Goal: Book appointment/travel/reservation

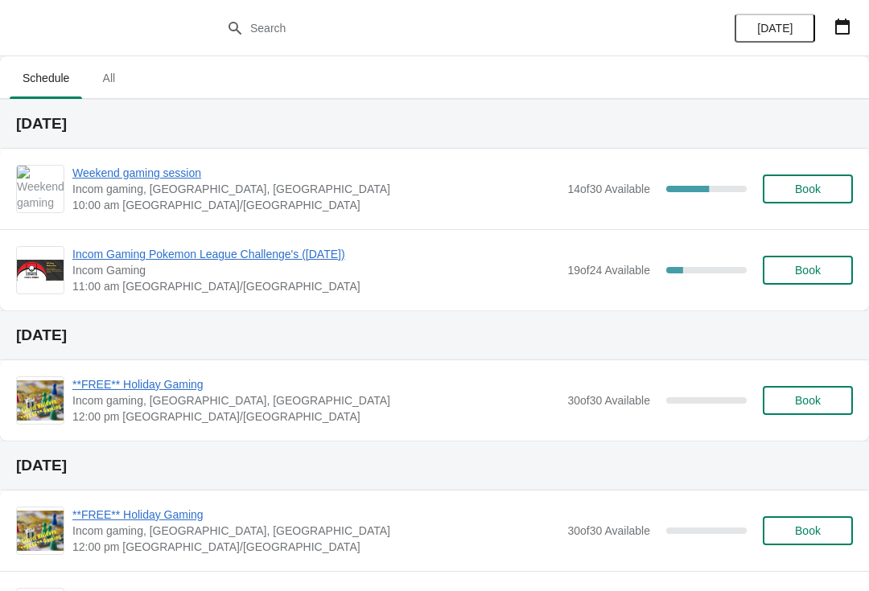
click at [855, 19] on button "button" at bounding box center [842, 26] width 29 height 29
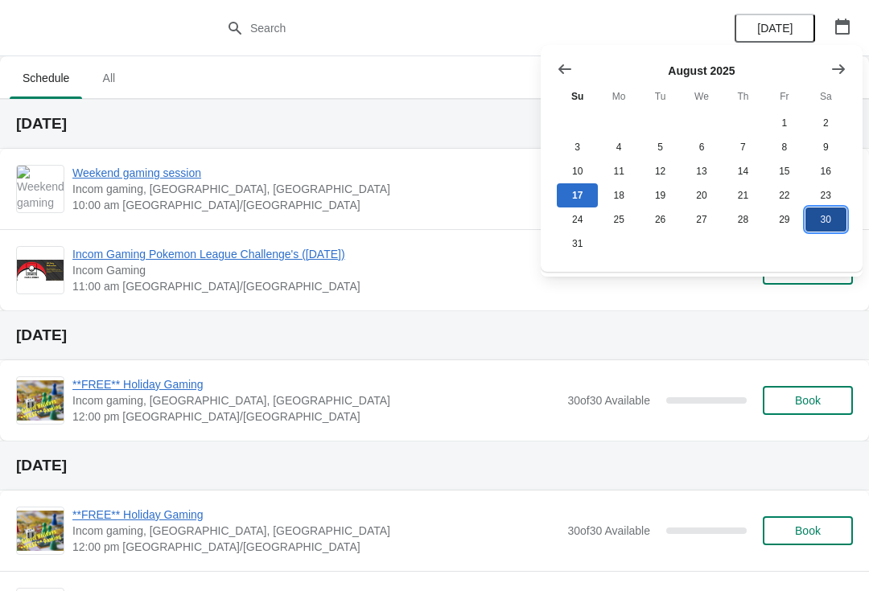
click at [819, 225] on button "30" at bounding box center [826, 220] width 41 height 24
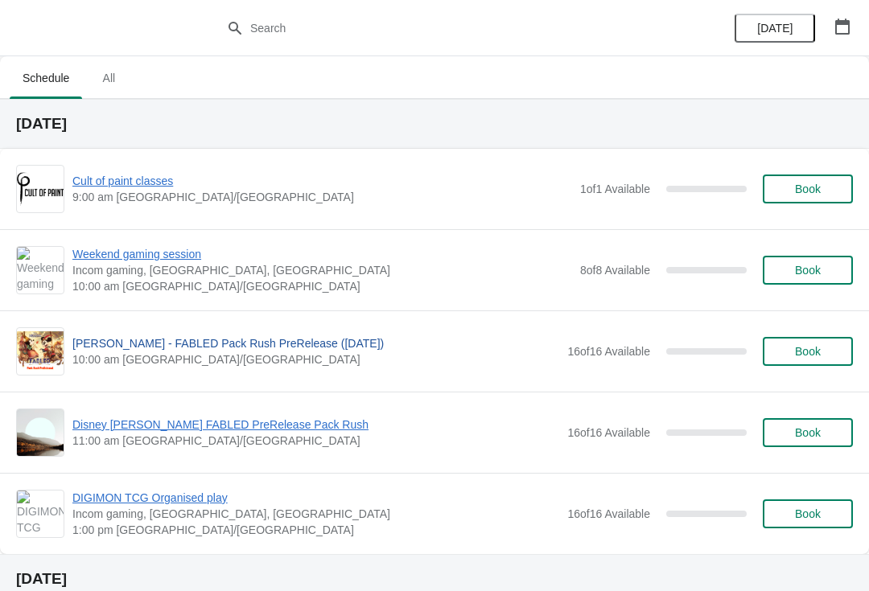
click at [228, 344] on span "[PERSON_NAME] - FABLED Pack Rush PreRelease ([DATE])" at bounding box center [315, 344] width 487 height 16
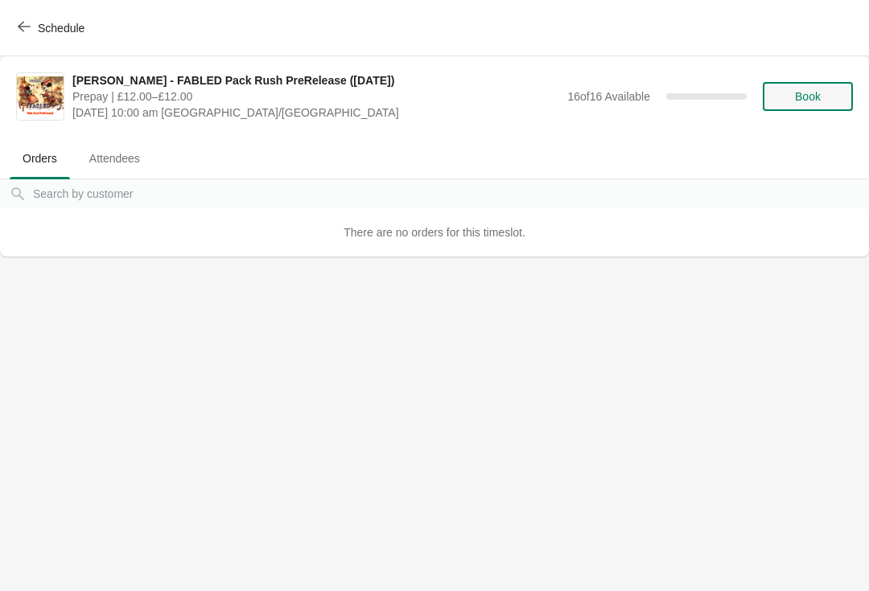
click at [814, 96] on span "Book" at bounding box center [808, 96] width 26 height 13
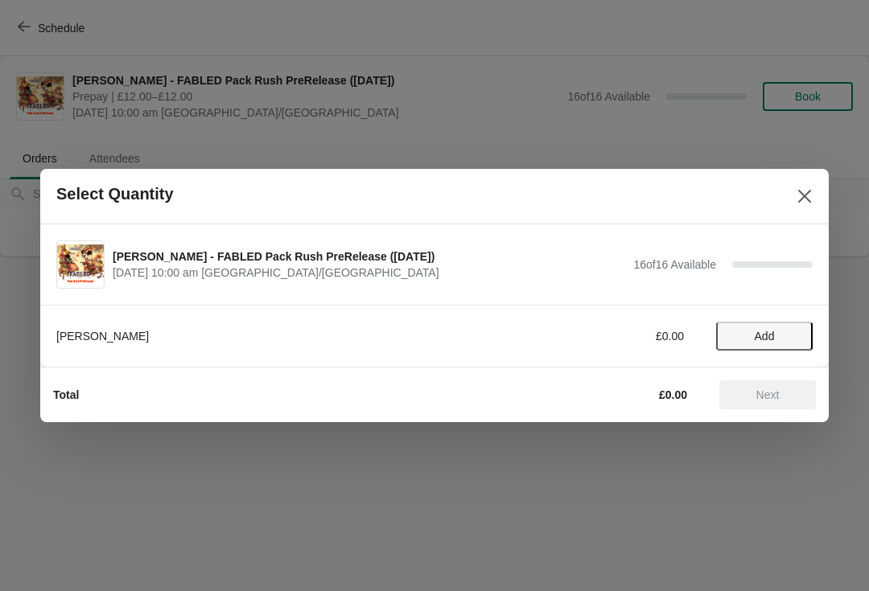
click at [768, 330] on span "Add" at bounding box center [765, 336] width 20 height 13
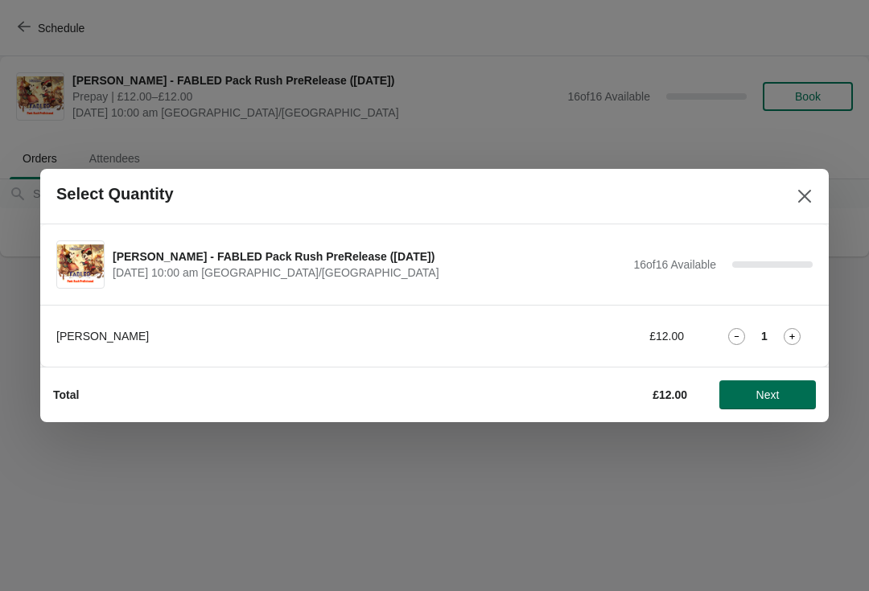
click at [785, 385] on button "Next" at bounding box center [767, 395] width 97 height 29
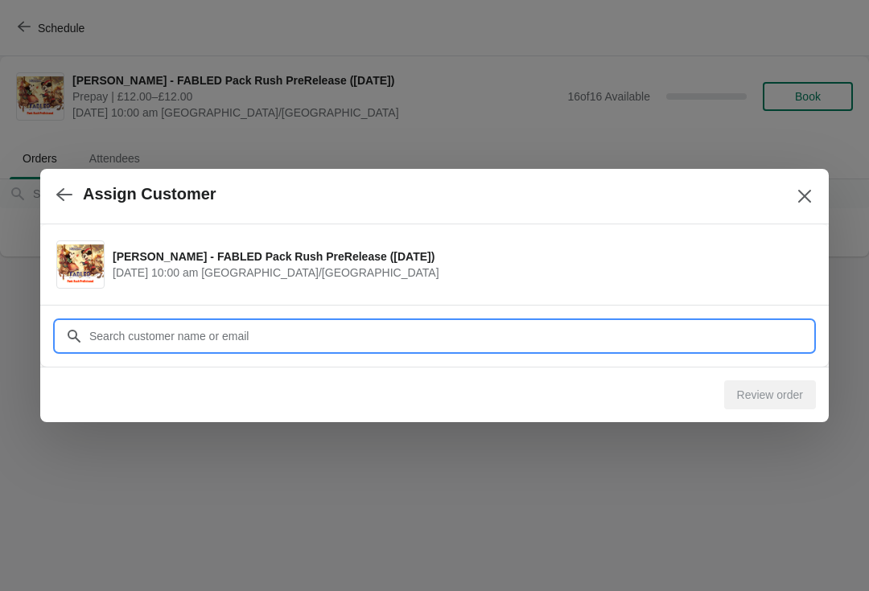
click at [383, 324] on input "Customer" at bounding box center [451, 336] width 724 height 29
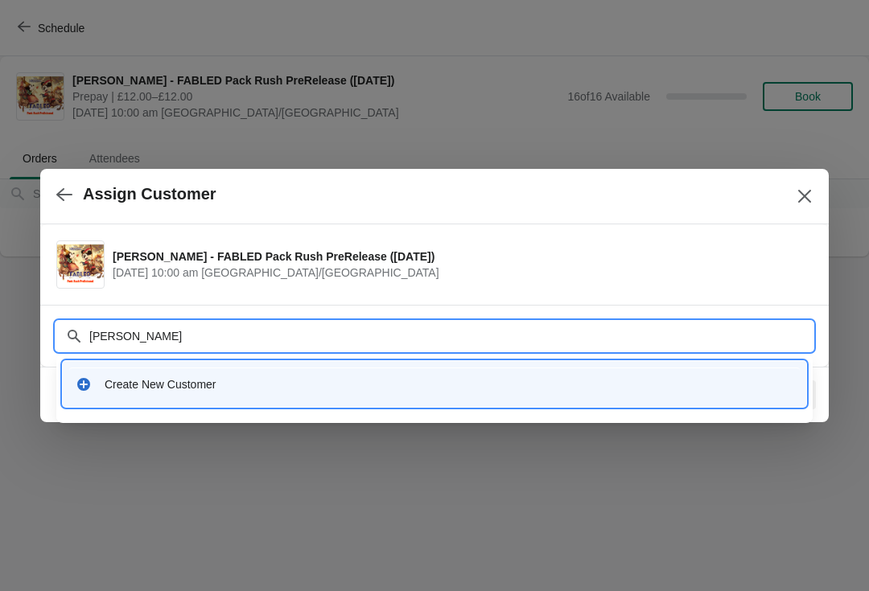
click at [251, 323] on input "[PERSON_NAME]" at bounding box center [451, 336] width 724 height 29
click at [236, 340] on input "[PERSON_NAME]" at bounding box center [451, 336] width 724 height 29
type input "[PERSON_NAME]"
click at [195, 325] on input "[PERSON_NAME]" at bounding box center [451, 336] width 724 height 29
click at [360, 369] on div "Create New Customer" at bounding box center [434, 384] width 731 height 33
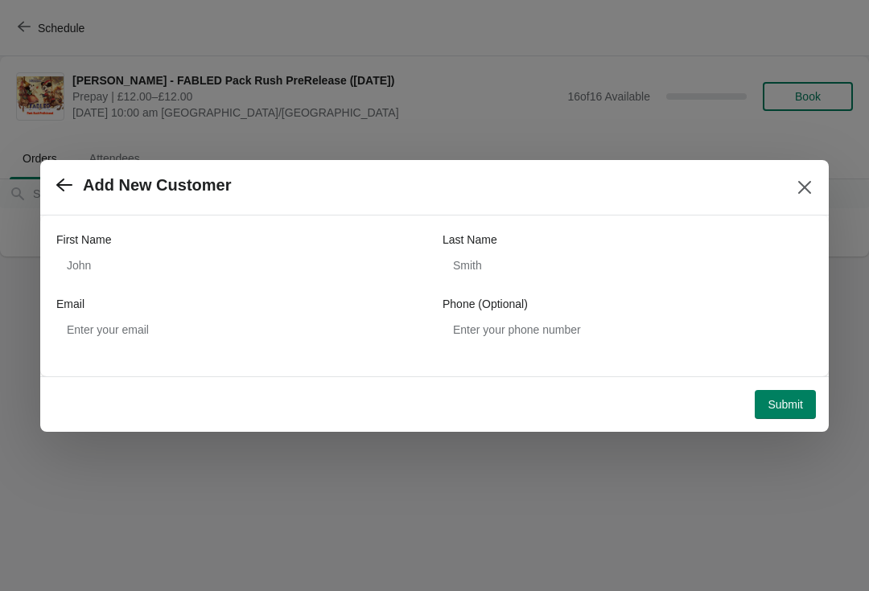
click at [64, 171] on button "button" at bounding box center [64, 185] width 29 height 31
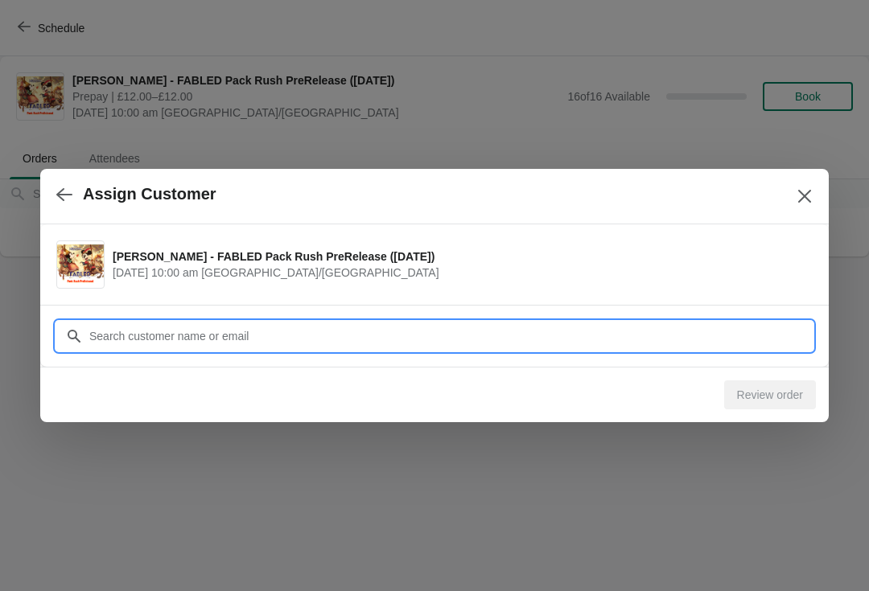
click at [311, 328] on input "Customer" at bounding box center [451, 336] width 724 height 29
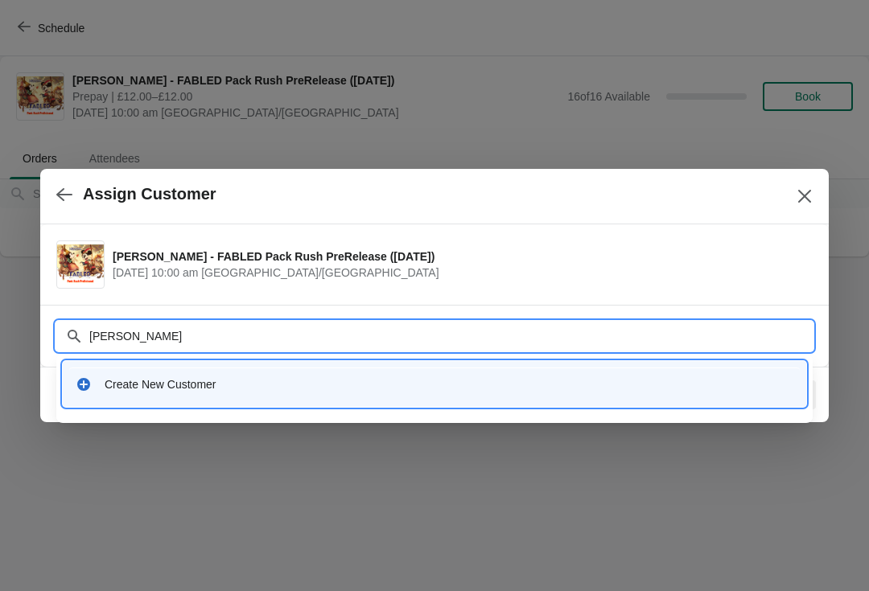
click at [74, 336] on icon at bounding box center [74, 336] width 16 height 16
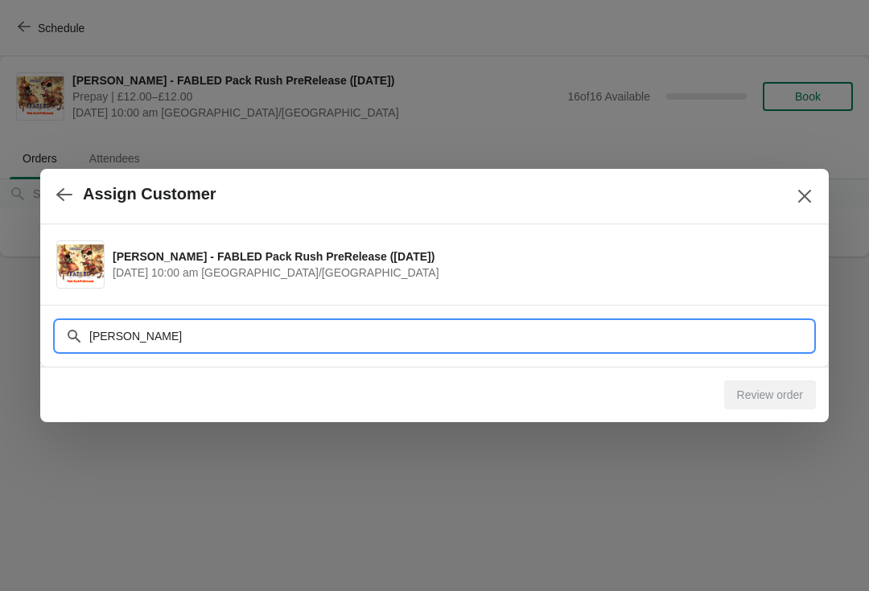
click at [110, 339] on input "[PERSON_NAME]" at bounding box center [451, 336] width 724 height 29
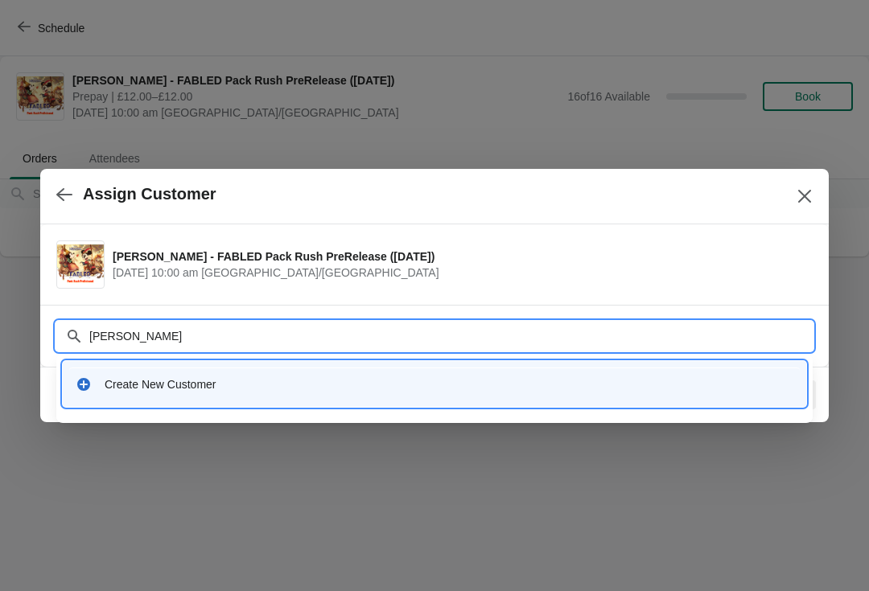
click at [397, 329] on input "[PERSON_NAME]" at bounding box center [451, 336] width 724 height 29
type input "B"
click at [60, 322] on div "[PERSON_NAME]" at bounding box center [434, 336] width 756 height 29
type input "S"
click at [300, 406] on div "Create New Customer" at bounding box center [435, 384] width 744 height 46
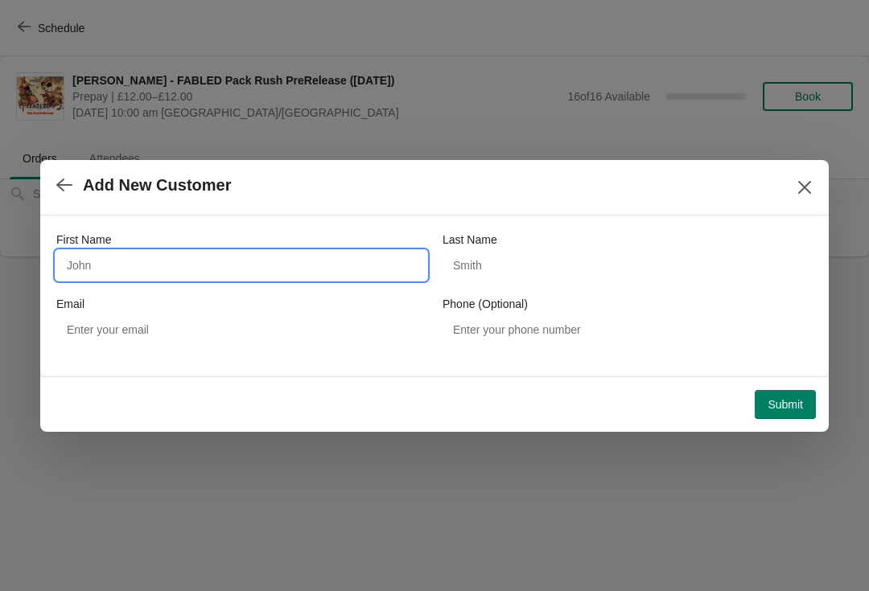
click at [226, 254] on input "First Name" at bounding box center [241, 265] width 370 height 29
type input "[PERSON_NAME]"
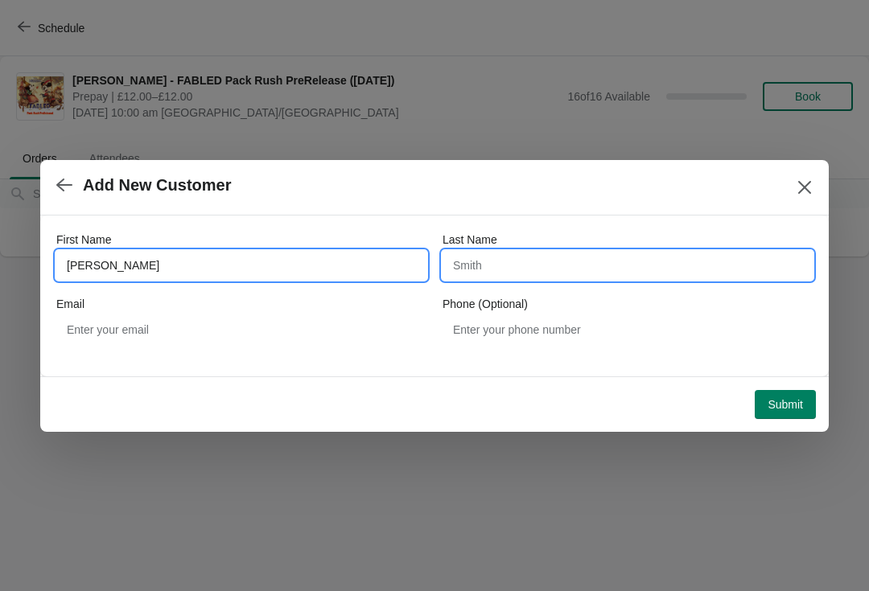
click at [590, 259] on input "Last Name" at bounding box center [628, 265] width 370 height 29
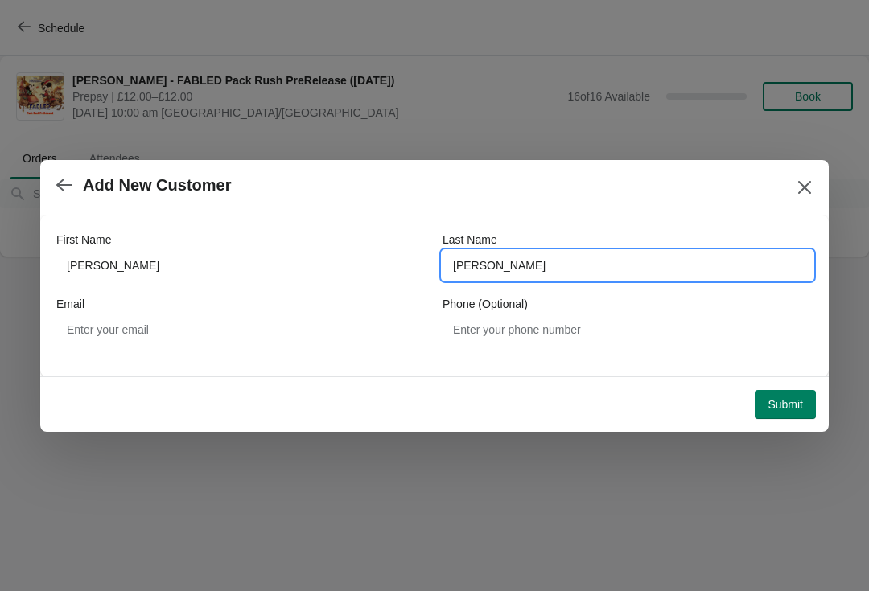
type input "[PERSON_NAME]"
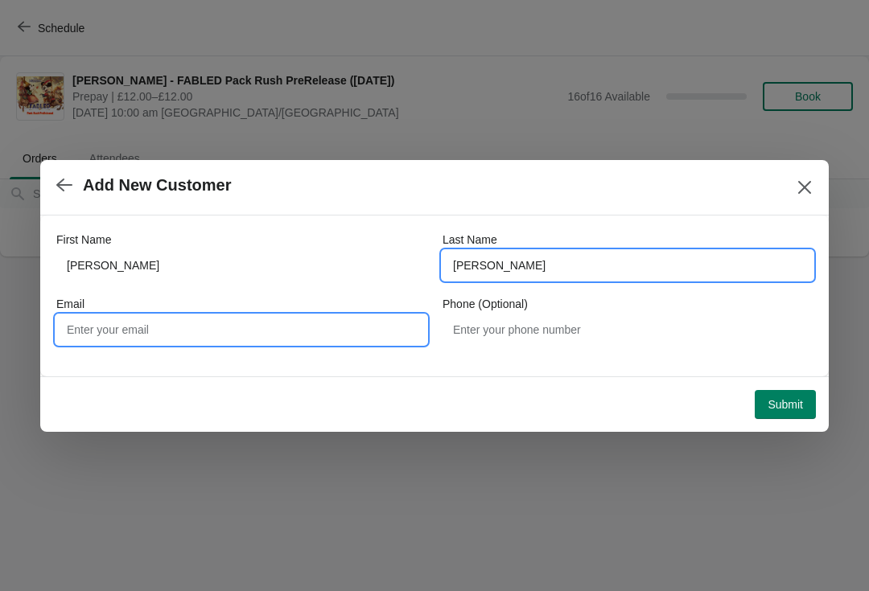
click at [307, 331] on input "Email" at bounding box center [241, 329] width 370 height 29
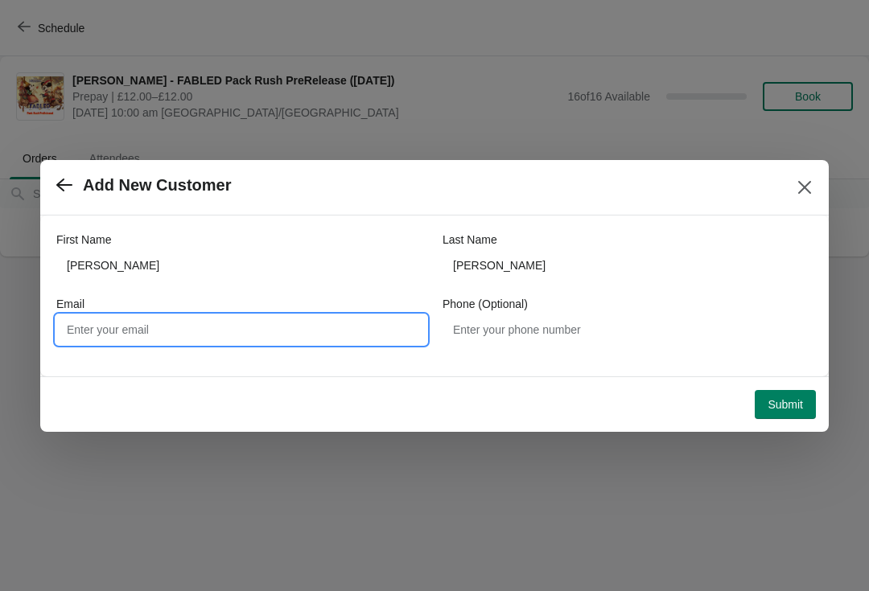
click at [61, 183] on icon "button" at bounding box center [64, 185] width 16 height 16
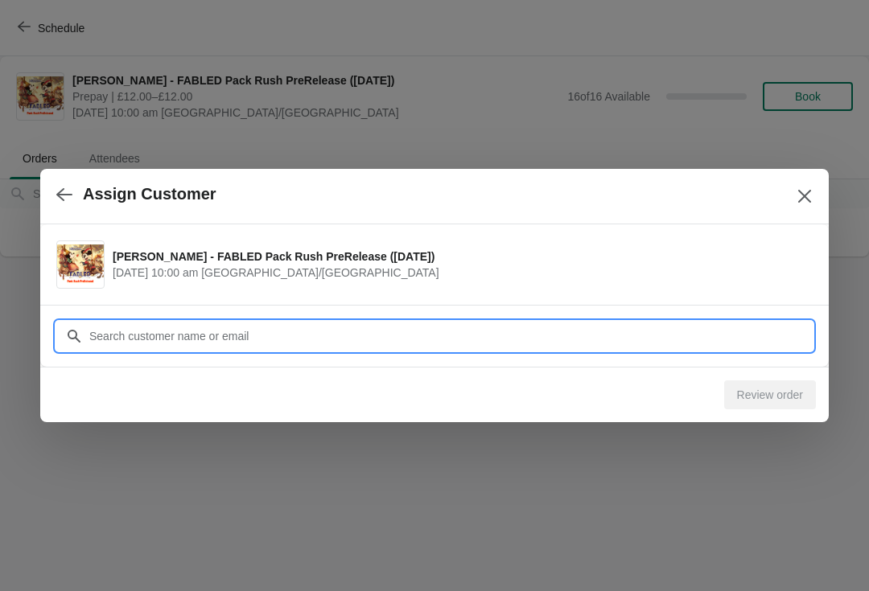
click at [153, 344] on input "Customer" at bounding box center [451, 336] width 724 height 29
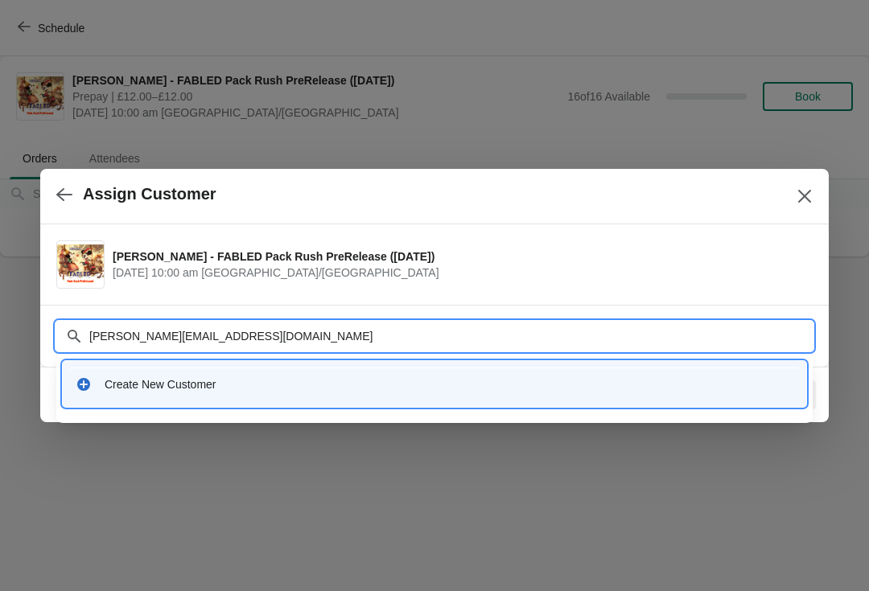
type input "[PERSON_NAME][EMAIL_ADDRESS][DOMAIN_NAME]"
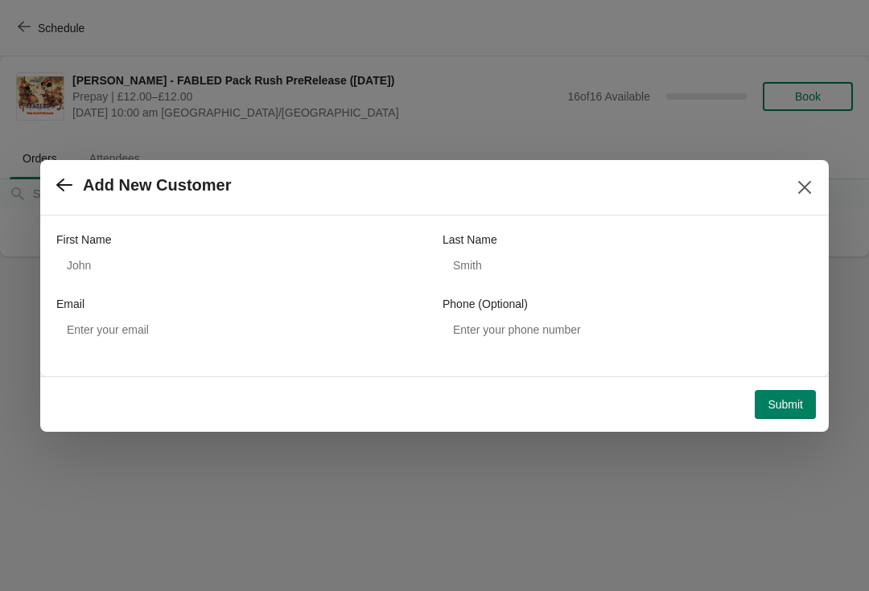
click at [65, 171] on button "button" at bounding box center [64, 185] width 29 height 31
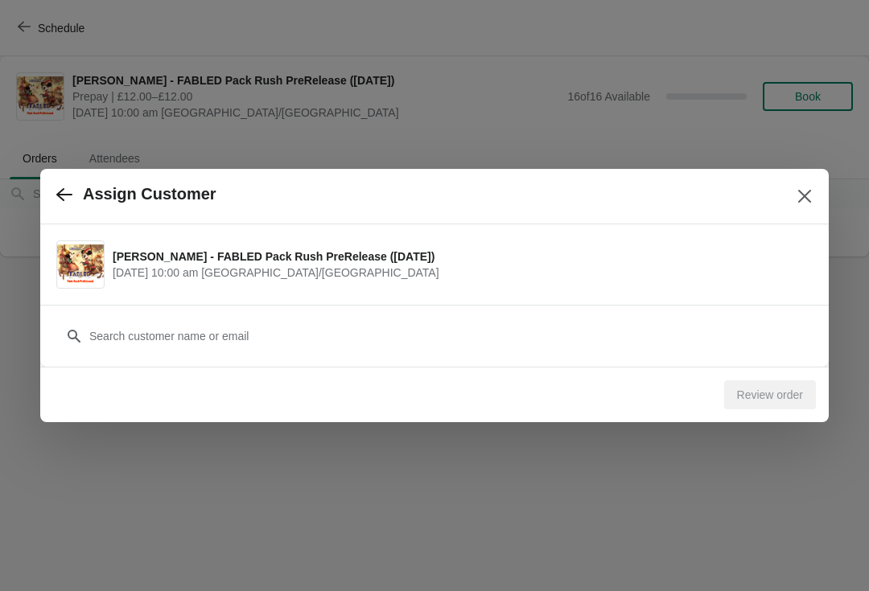
click at [68, 196] on icon "button" at bounding box center [64, 195] width 16 height 16
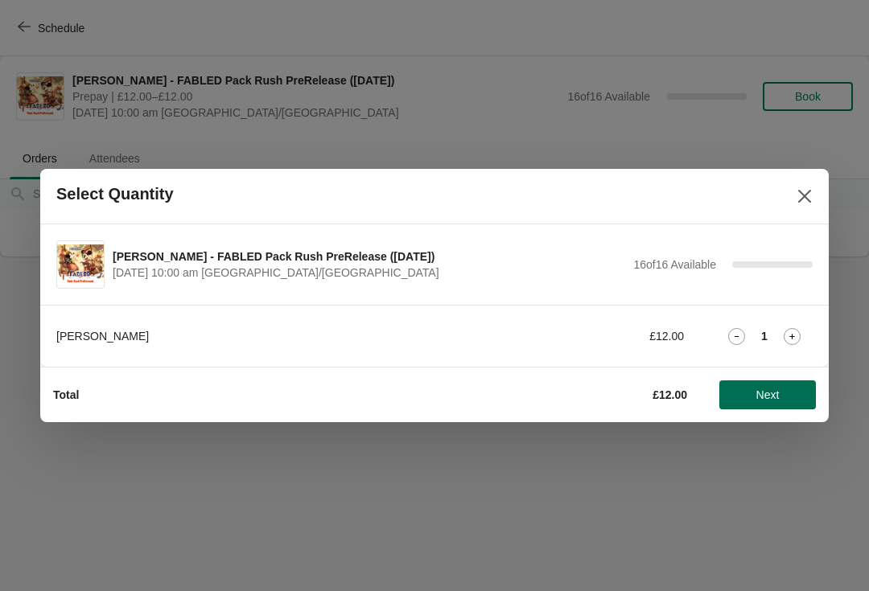
click at [766, 396] on span "Next" at bounding box center [767, 395] width 23 height 13
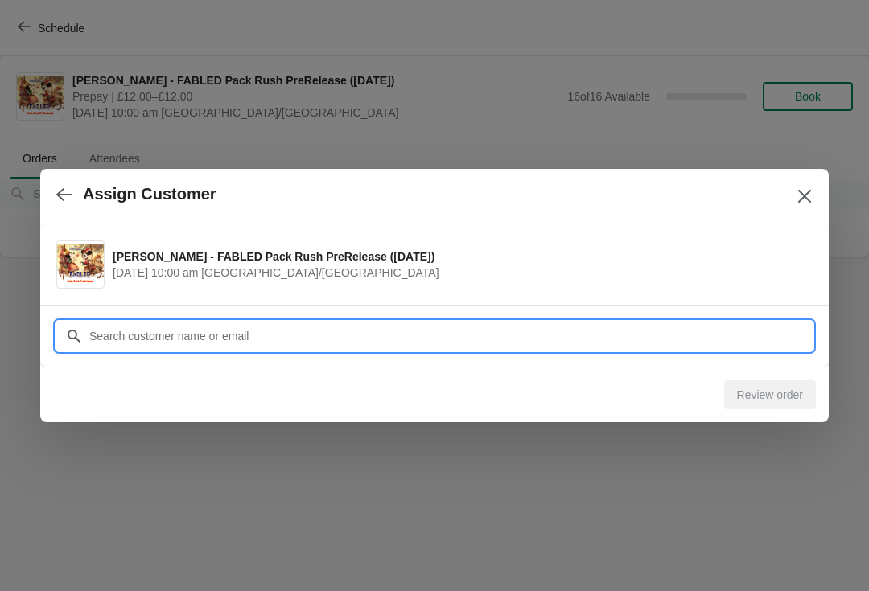
click at [184, 257] on div "Assign Customer Lorcana - FABLED Pack Rush PreRelease ([DATE]) [DATE] 10:00 am …" at bounding box center [434, 257] width 869 height 0
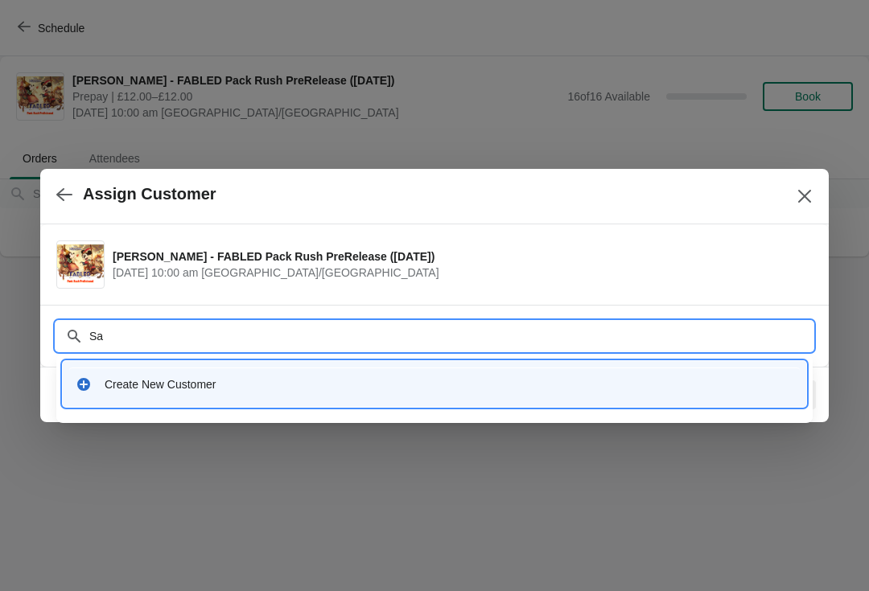
type input "S"
type input "[PERSON_NAME]"
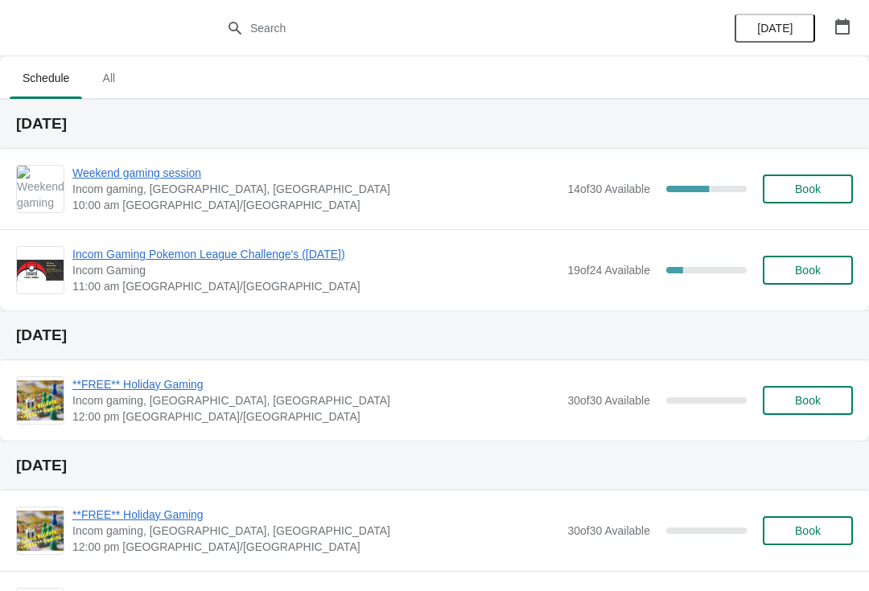
click at [843, 5] on div "[DATE]" at bounding box center [792, 28] width 153 height 56
click at [824, 33] on div "[DATE]" at bounding box center [792, 28] width 153 height 56
click at [830, 14] on button "button" at bounding box center [842, 26] width 29 height 29
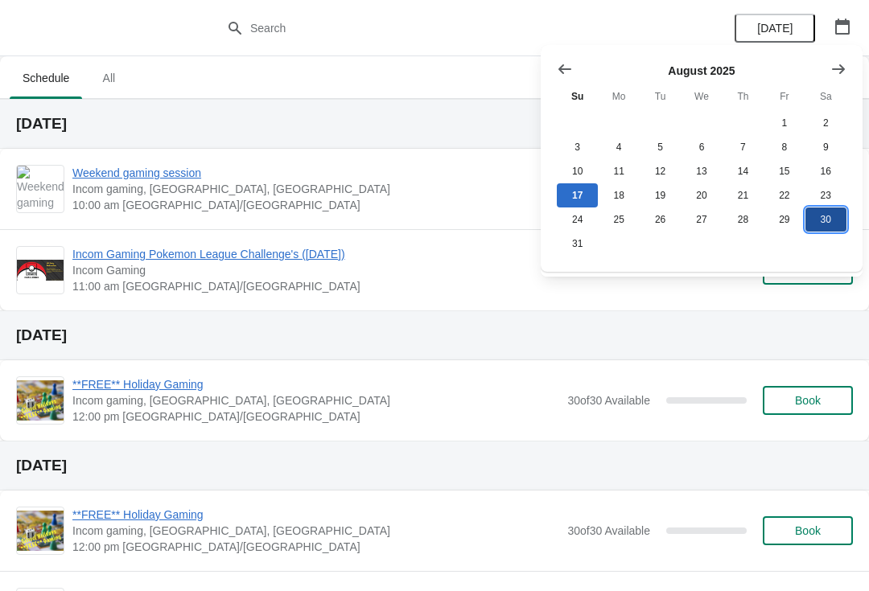
click at [824, 221] on button "30" at bounding box center [826, 220] width 41 height 24
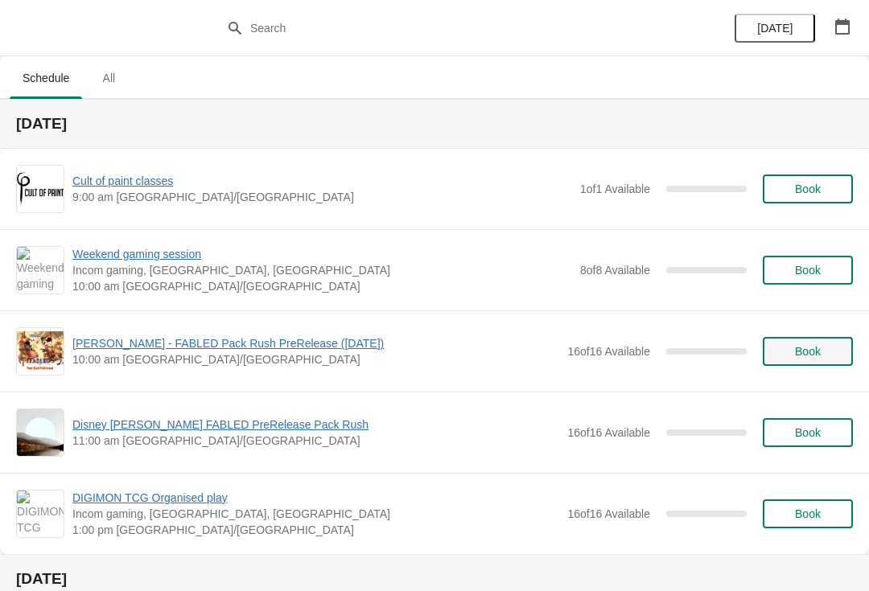
click at [797, 347] on span "Book" at bounding box center [808, 351] width 26 height 13
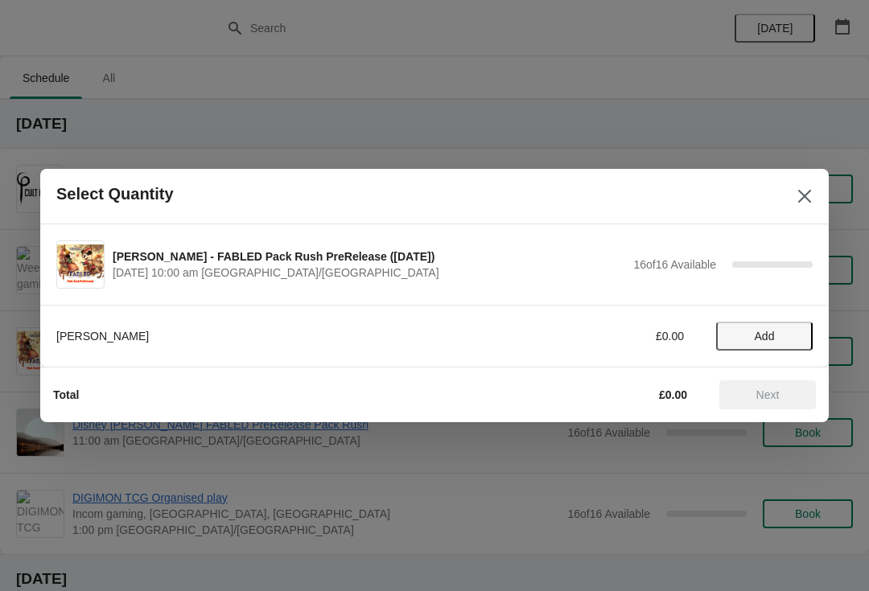
click at [726, 324] on button "Add" at bounding box center [764, 336] width 97 height 29
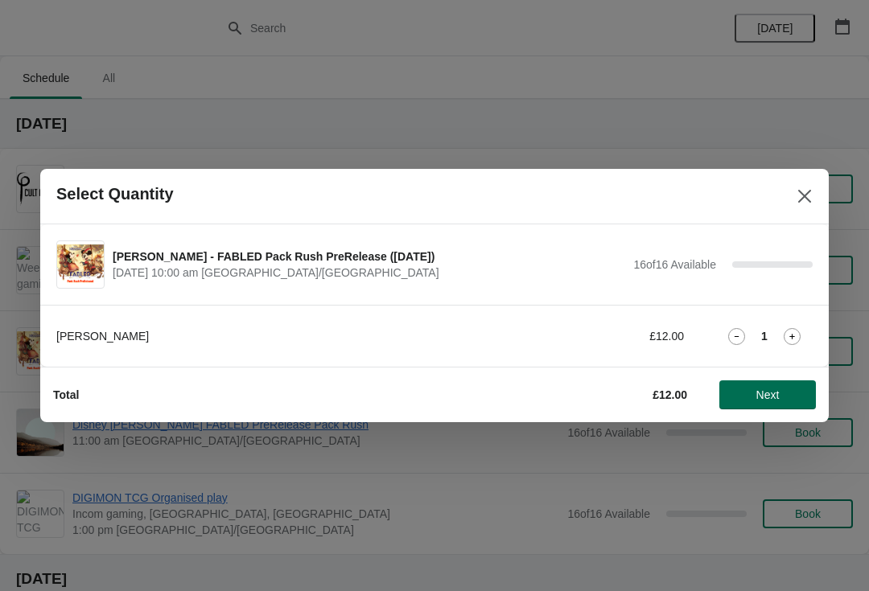
click at [779, 384] on button "Next" at bounding box center [767, 395] width 97 height 29
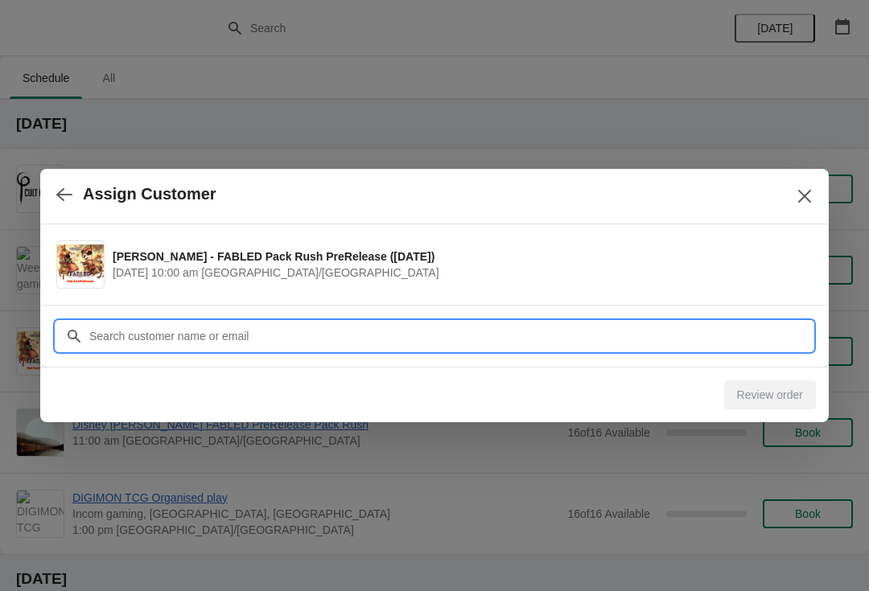
click at [184, 335] on input "Customer" at bounding box center [451, 336] width 724 height 29
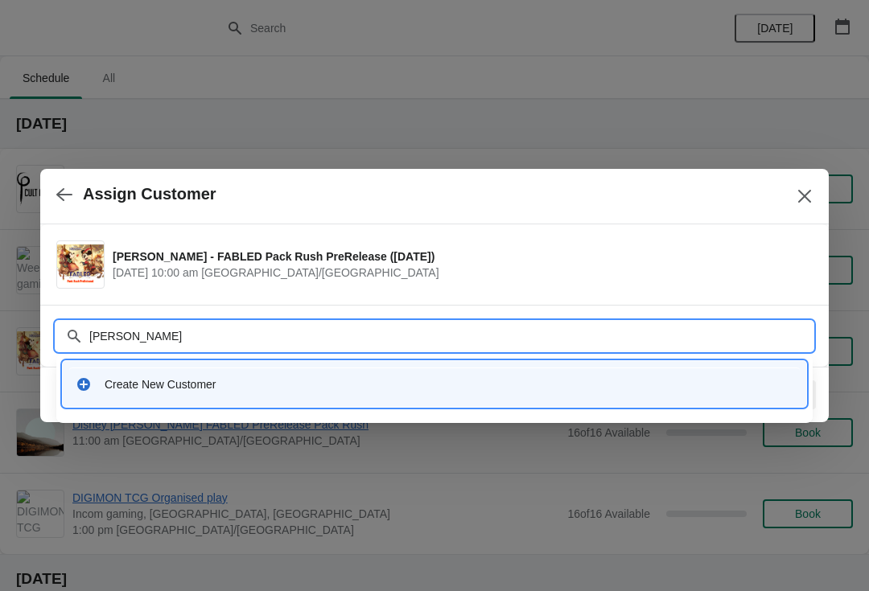
click at [67, 323] on div "[PERSON_NAME]" at bounding box center [434, 336] width 756 height 29
click at [175, 332] on input "[PERSON_NAME]" at bounding box center [451, 336] width 724 height 29
click at [222, 311] on div "Customer Sam Bradbury" at bounding box center [434, 328] width 756 height 45
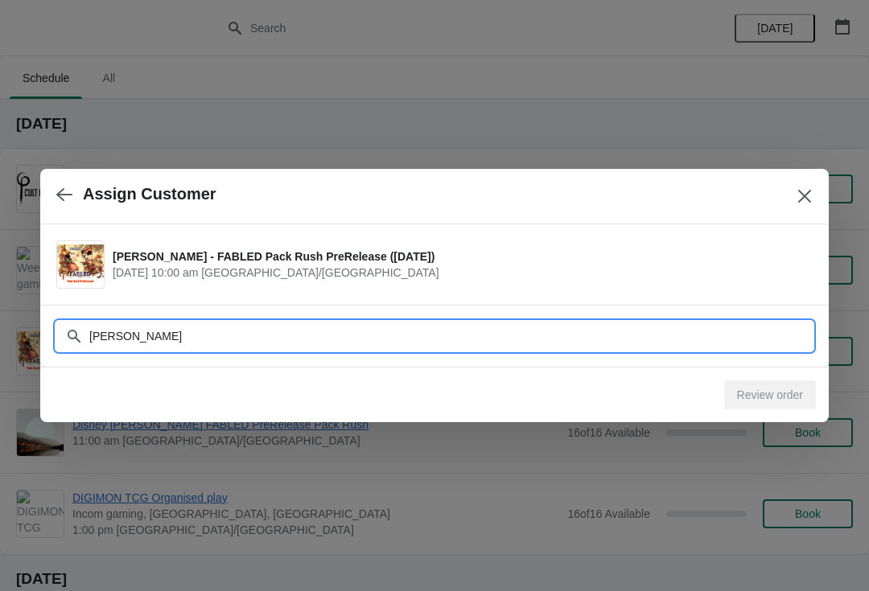
click at [231, 325] on input "[PERSON_NAME]" at bounding box center [451, 336] width 724 height 29
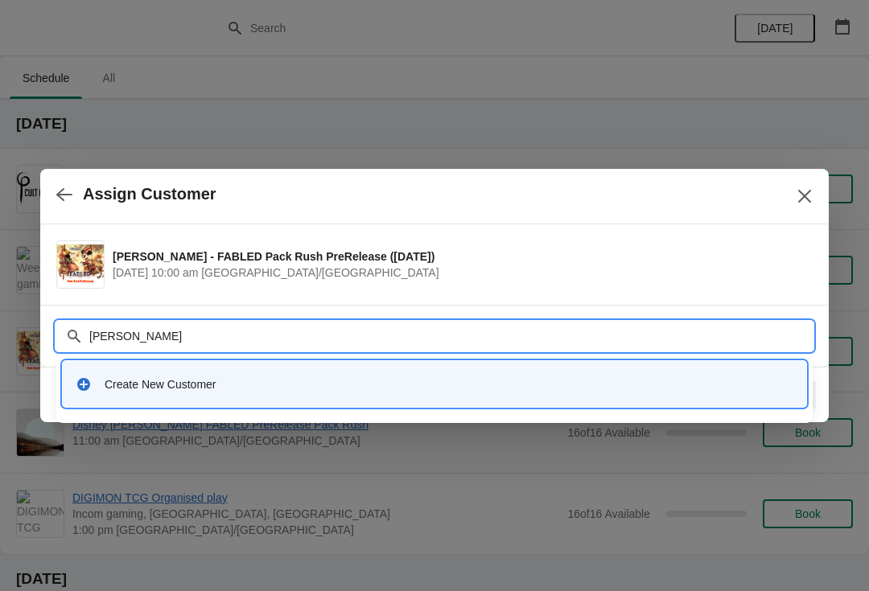
click at [187, 308] on div "Customer Sam Bradbury" at bounding box center [434, 328] width 756 height 45
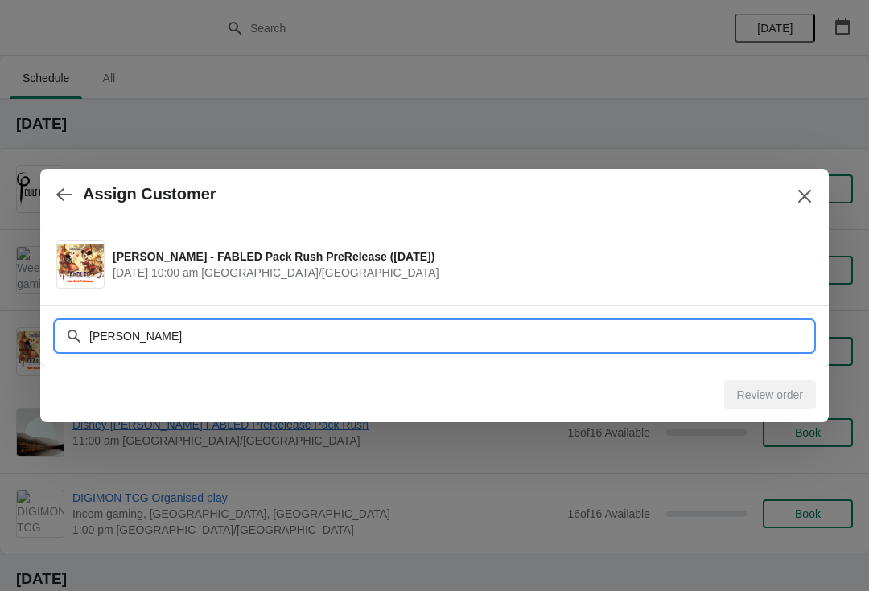
click at [180, 323] on input "[PERSON_NAME]" at bounding box center [451, 336] width 724 height 29
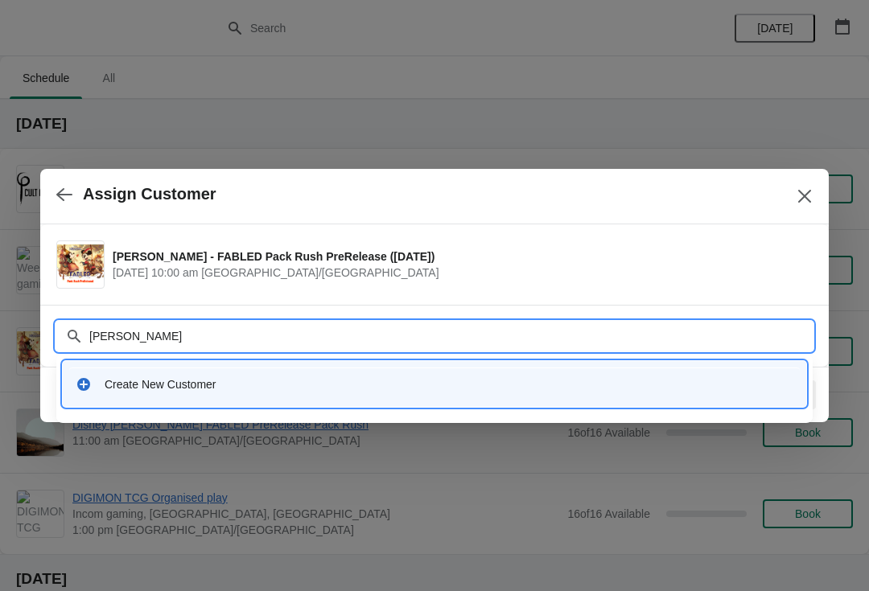
click at [183, 342] on input "[PERSON_NAME]" at bounding box center [451, 336] width 724 height 29
type input "S"
type input "Powis"
click at [134, 319] on div "Customer Powis" at bounding box center [434, 328] width 756 height 45
